Goal: Find specific page/section: Find specific page/section

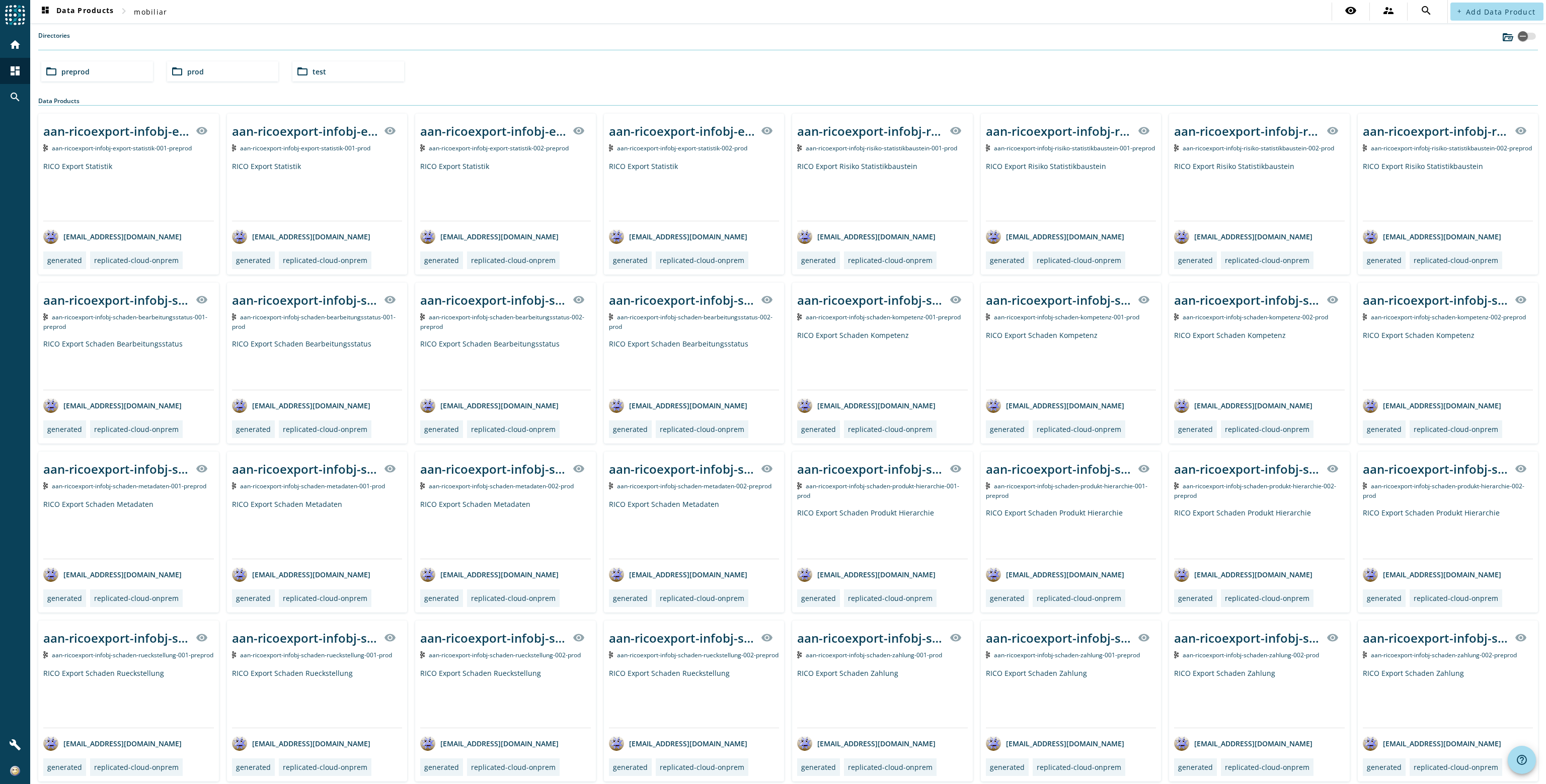
drag, startPoint x: 1415, startPoint y: 0, endPoint x: 660, endPoint y: 32, distance: 755.7
click at [660, 32] on div "Directories" at bounding box center [788, 41] width 1500 height 19
